Goal: Information Seeking & Learning: Find specific page/section

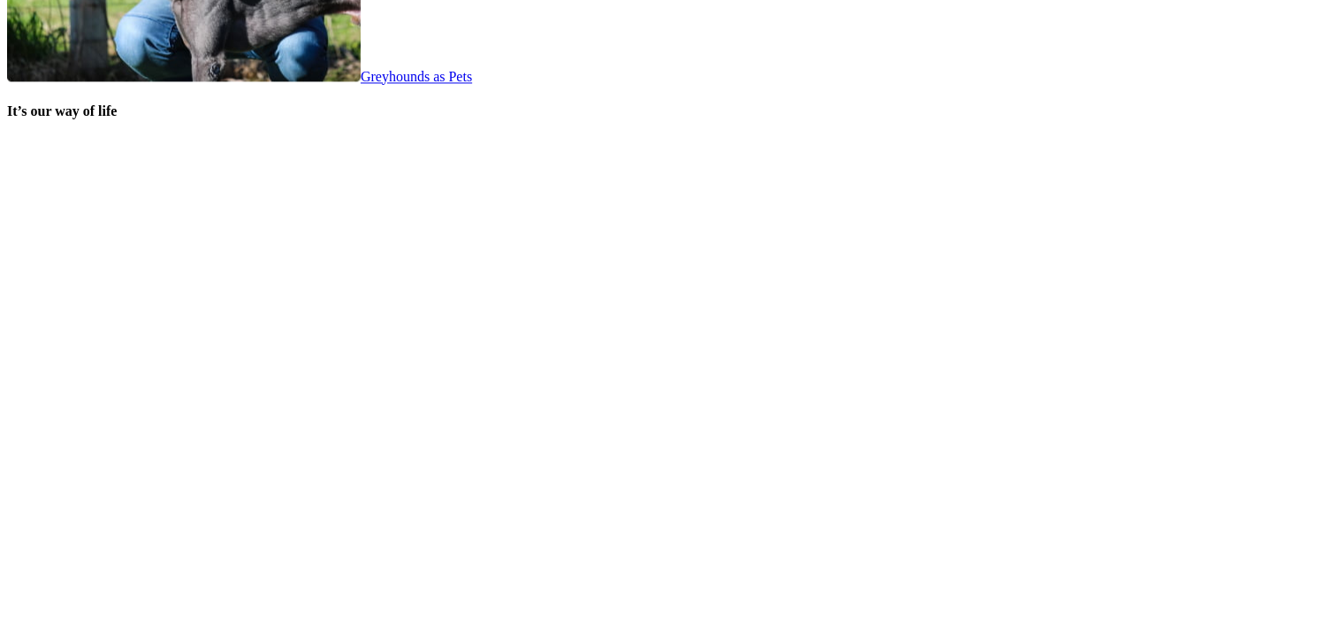
scroll to position [3803, 0]
